Goal: Transaction & Acquisition: Purchase product/service

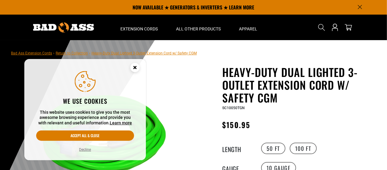
click at [135, 67] on icon "Cookie Consent" at bounding box center [135, 67] width 2 height 2
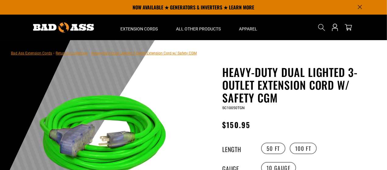
scroll to position [61, 0]
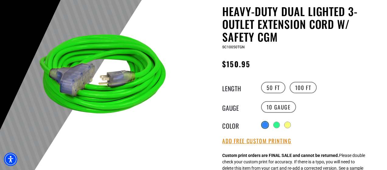
click at [263, 122] on div at bounding box center [265, 125] width 6 height 6
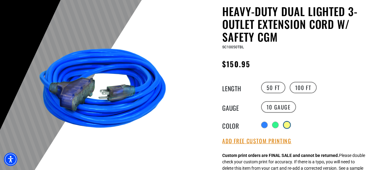
click at [290, 124] on div at bounding box center [287, 125] width 6 height 6
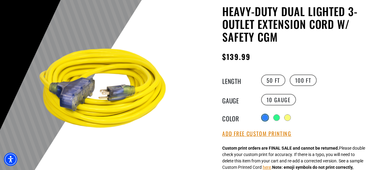
click at [263, 118] on div at bounding box center [265, 117] width 6 height 6
